Goal: Navigation & Orientation: Find specific page/section

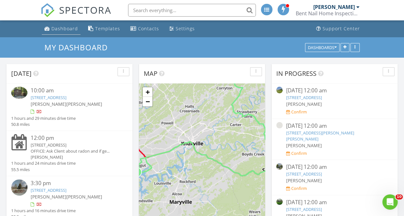
click at [60, 30] on div "Dashboard" at bounding box center [64, 29] width 26 height 6
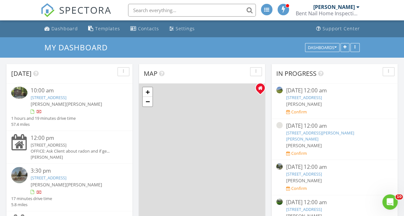
drag, startPoint x: 154, startPoint y: 106, endPoint x: 161, endPoint y: 107, distance: 6.8
click at [161, 107] on div "1 2 1 2 3 4 + − [PERSON_NAME][GEOGRAPHIC_DATA][PERSON_NAME], [GEOGRAPHIC_DATA] …" at bounding box center [202, 167] width 126 height 166
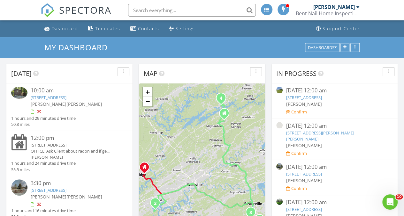
drag, startPoint x: 136, startPoint y: 144, endPoint x: 105, endPoint y: 165, distance: 37.2
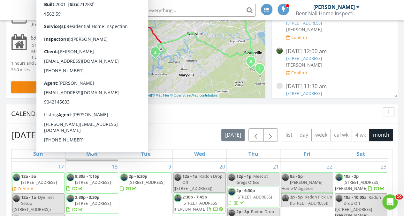
scroll to position [321, 0]
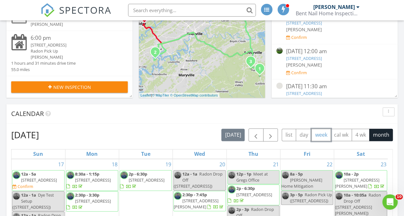
click at [320, 133] on button "week" at bounding box center [320, 135] width 19 height 12
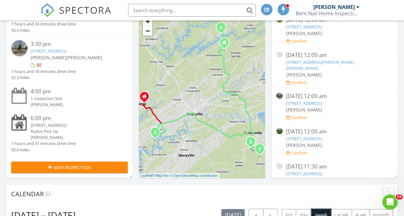
scroll to position [0, 0]
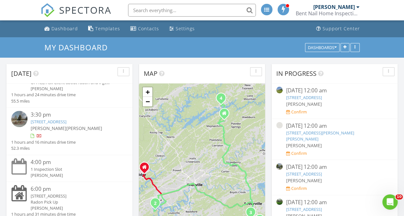
click at [343, 8] on div "[PERSON_NAME]" at bounding box center [333, 7] width 41 height 6
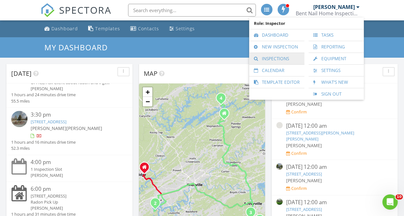
click at [278, 59] on link "Inspections" at bounding box center [276, 58] width 49 height 11
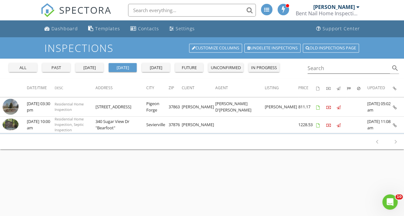
click at [61, 67] on div "past" at bounding box center [56, 68] width 23 height 6
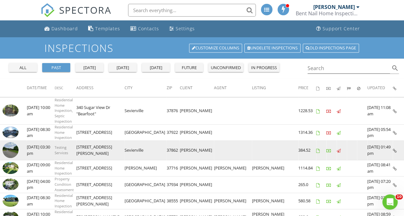
click at [76, 141] on td "Testing Services" at bounding box center [66, 150] width 22 height 19
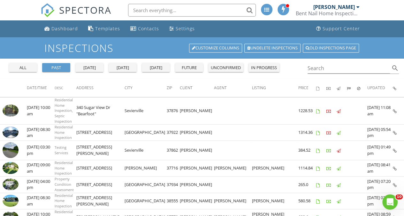
click at [151, 8] on input "text" at bounding box center [192, 10] width 128 height 13
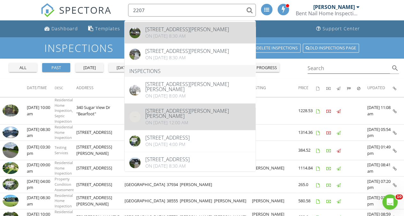
scroll to position [85, 0]
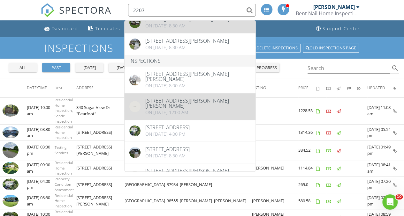
type input "2207"
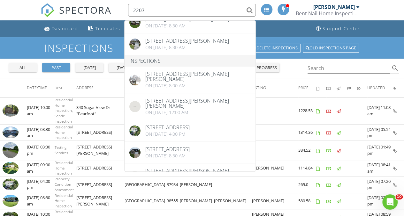
click at [32, 36] on ul "Dashboard Templates Contacts Settings Support Center" at bounding box center [202, 28] width 404 height 17
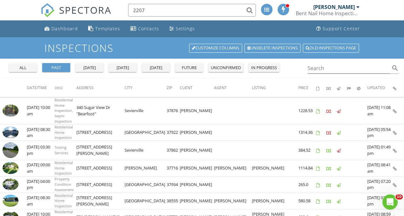
click at [357, 7] on div at bounding box center [357, 6] width 3 height 5
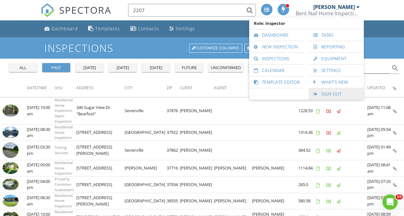
click at [325, 94] on link "Sign Out" at bounding box center [335, 93] width 49 height 11
